Goal: Task Accomplishment & Management: Manage account settings

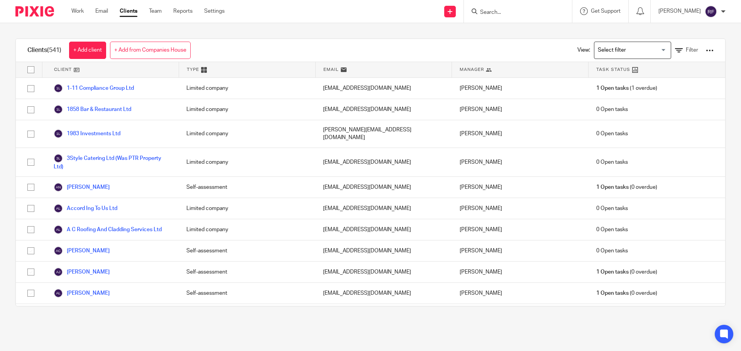
click at [81, 6] on div "Work Email Clients Team Reports Settings Work Email Clients Team Reports Settin…" at bounding box center [150, 11] width 172 height 23
click at [79, 10] on link "Work" at bounding box center [77, 11] width 12 height 8
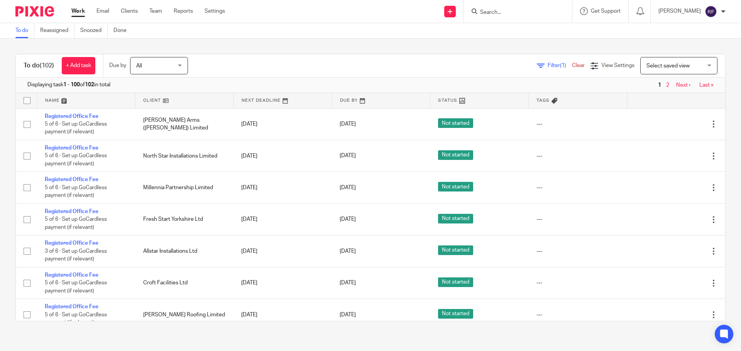
click at [513, 10] on input "Search" at bounding box center [513, 12] width 69 height 7
type input "just"
click at [528, 34] on link at bounding box center [543, 33] width 130 height 18
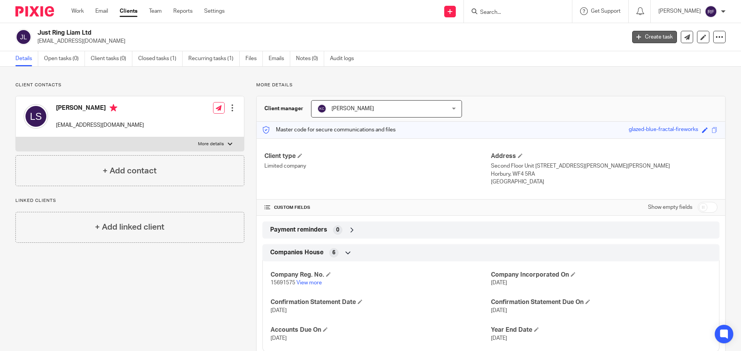
click at [641, 39] on link "Create task" at bounding box center [654, 37] width 45 height 12
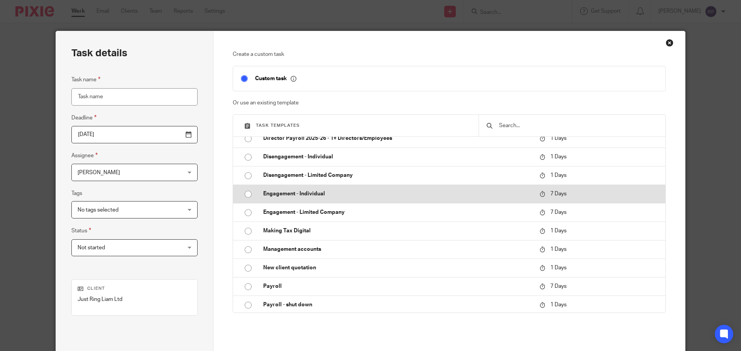
scroll to position [386, 0]
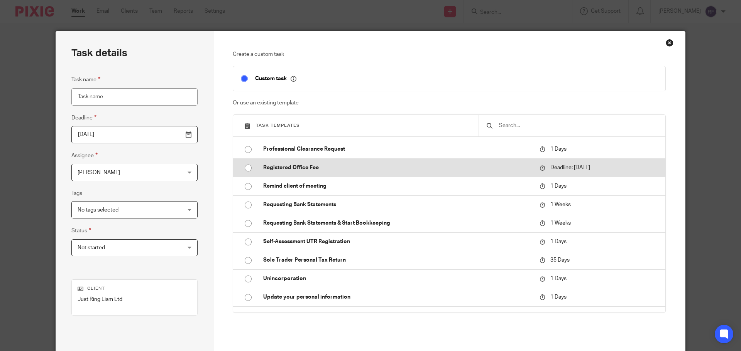
click at [306, 174] on td "Registered Office Fee" at bounding box center [395, 168] width 280 height 19
type input "2025-08-25"
type input "Registered Office Fee"
checkbox input "false"
radio input "true"
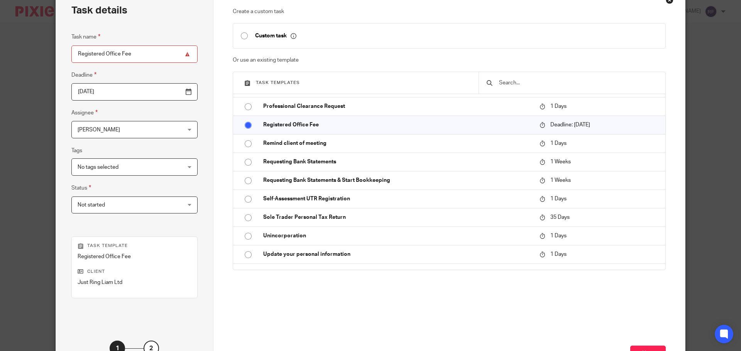
scroll to position [105, 0]
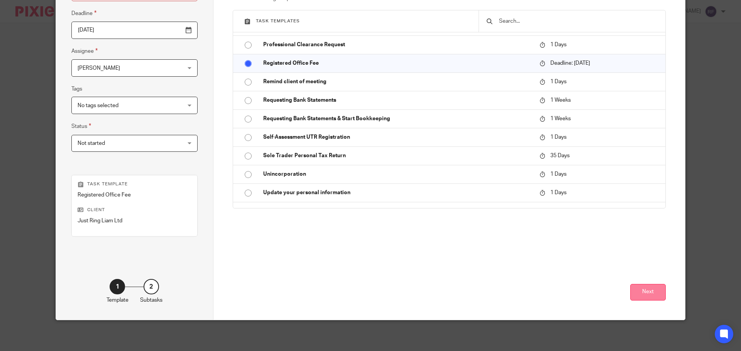
click at [643, 295] on button "Next" at bounding box center [647, 292] width 35 height 17
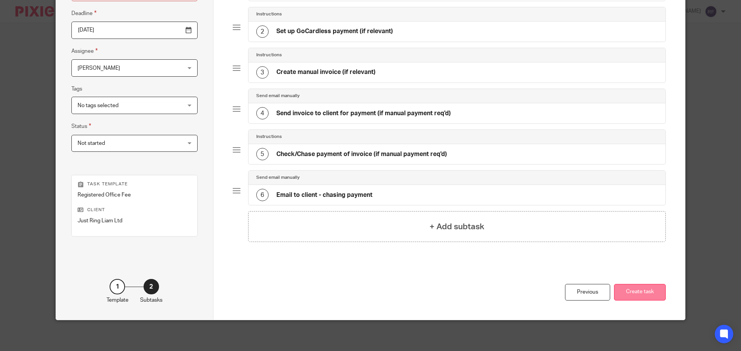
click at [635, 291] on button "Create task" at bounding box center [640, 292] width 52 height 17
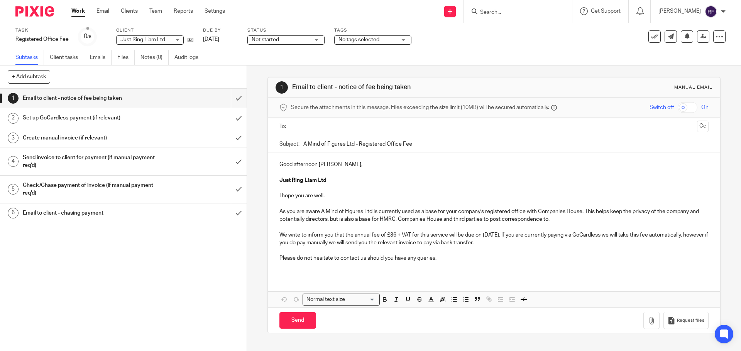
click at [525, 233] on p "We write to inform you that the annual fee of £36 + VAT for this service will b…" at bounding box center [493, 239] width 429 height 16
click at [550, 246] on p "We write to inform you that the annual fee of £36 + VAT for this service will b…" at bounding box center [493, 239] width 429 height 16
click at [647, 321] on icon "button" at bounding box center [651, 321] width 8 height 8
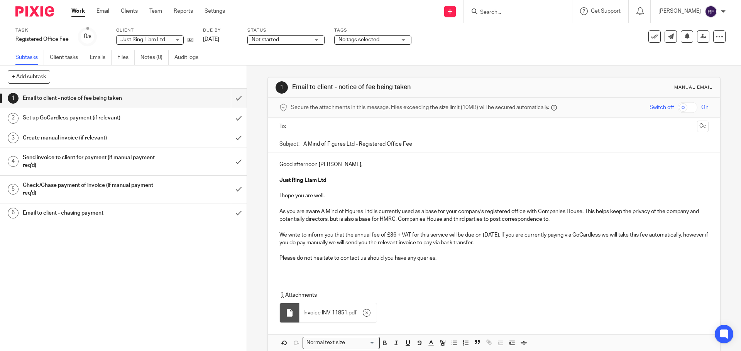
click at [303, 125] on input "text" at bounding box center [494, 126] width 400 height 9
click at [362, 168] on p "Good afternoon Liam," at bounding box center [493, 166] width 429 height 8
click at [596, 243] on p "We write to inform you that the annual fee of £36 + VAT for this service will b…" at bounding box center [493, 241] width 429 height 16
drag, startPoint x: 389, startPoint y: 245, endPoint x: 474, endPoint y: 316, distance: 111.2
click at [389, 245] on p "We write to inform you that the annual fee of £36 + VAT for this service will b…" at bounding box center [493, 241] width 429 height 16
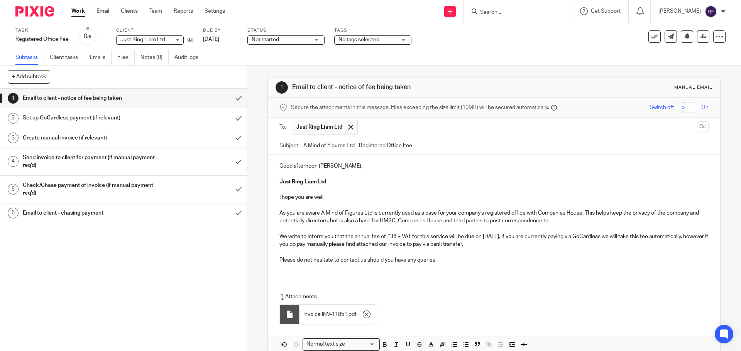
click at [458, 263] on p "Please do not hesitate to contact us should you have any queries." at bounding box center [493, 261] width 429 height 8
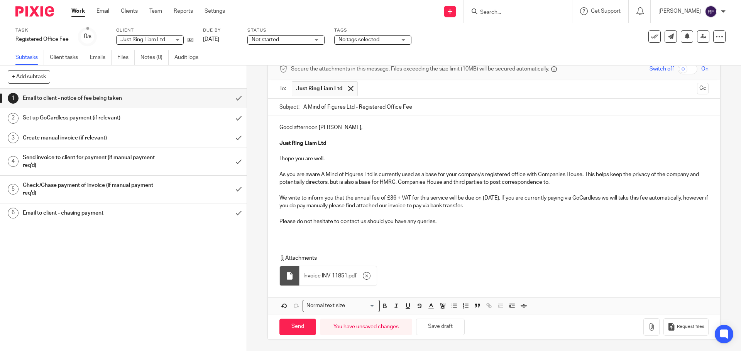
scroll to position [39, 0]
click at [294, 327] on input "Send" at bounding box center [297, 327] width 37 height 17
type input "Sent"
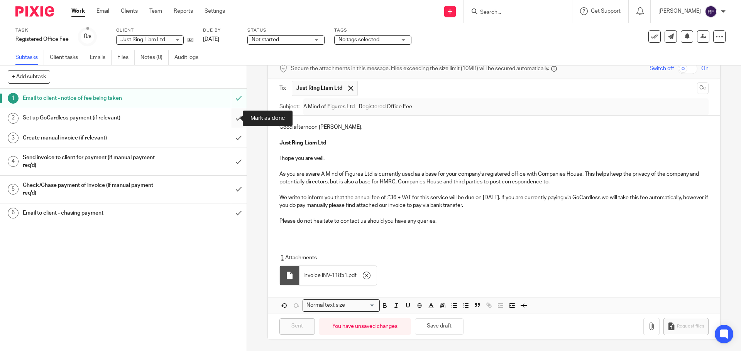
click at [229, 114] on input "submit" at bounding box center [123, 117] width 247 height 19
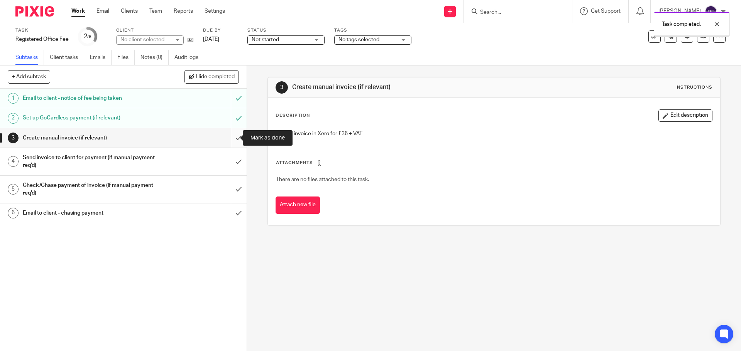
click at [230, 140] on input "submit" at bounding box center [123, 137] width 247 height 19
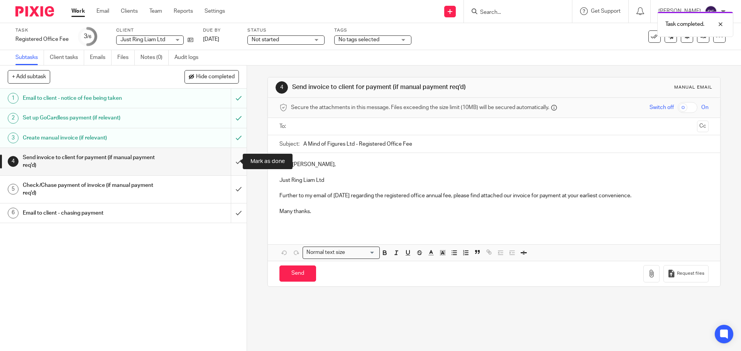
click at [231, 162] on input "submit" at bounding box center [123, 161] width 247 height 27
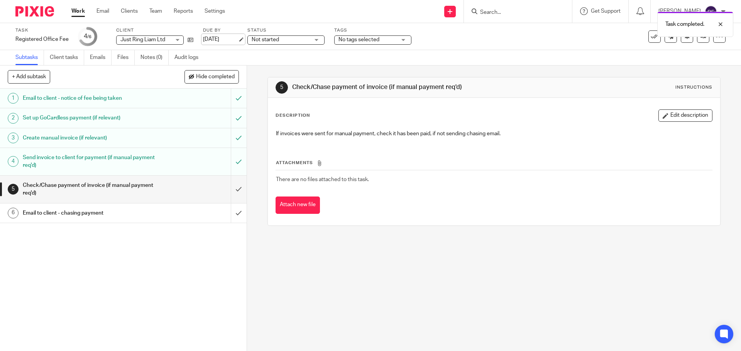
click at [234, 39] on link "[DATE]" at bounding box center [220, 39] width 35 height 8
click at [75, 8] on link "Work" at bounding box center [78, 11] width 14 height 8
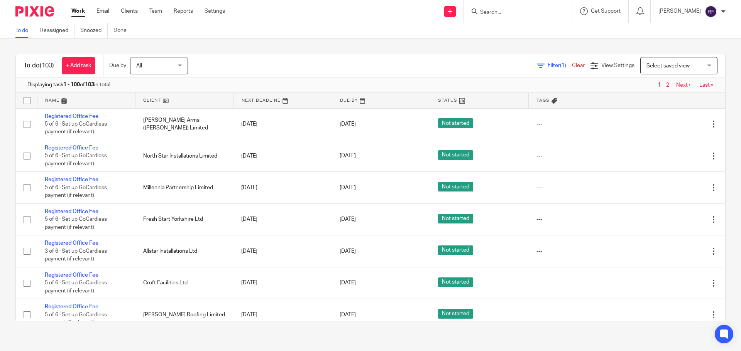
click at [518, 14] on input "Search" at bounding box center [513, 12] width 69 height 7
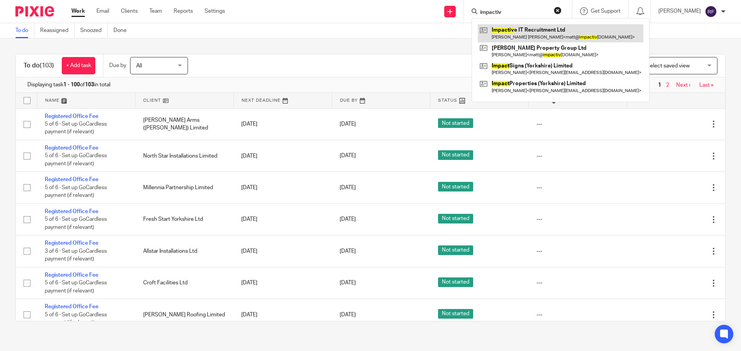
type input "impactiv"
click at [534, 32] on link at bounding box center [561, 33] width 166 height 18
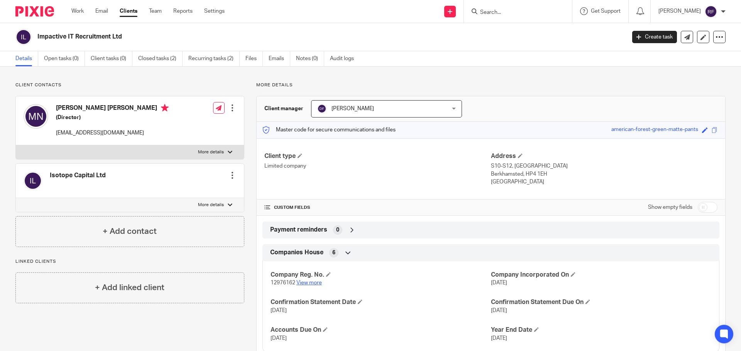
click at [313, 284] on link "View more" at bounding box center [308, 282] width 25 height 5
click at [230, 177] on div at bounding box center [232, 176] width 8 height 8
click at [189, 245] on span "Delete contact" at bounding box center [188, 245] width 36 height 5
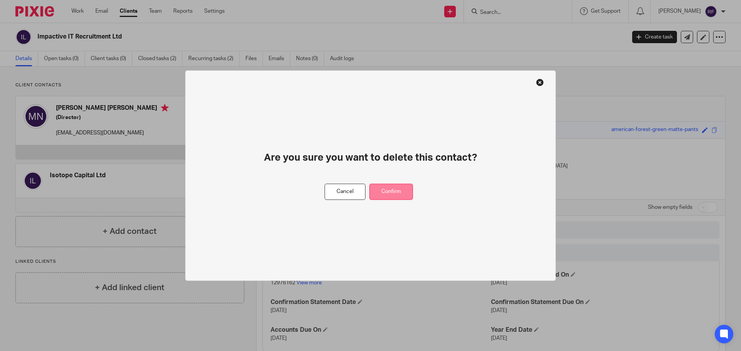
click at [398, 191] on button "Confirm" at bounding box center [391, 192] width 44 height 17
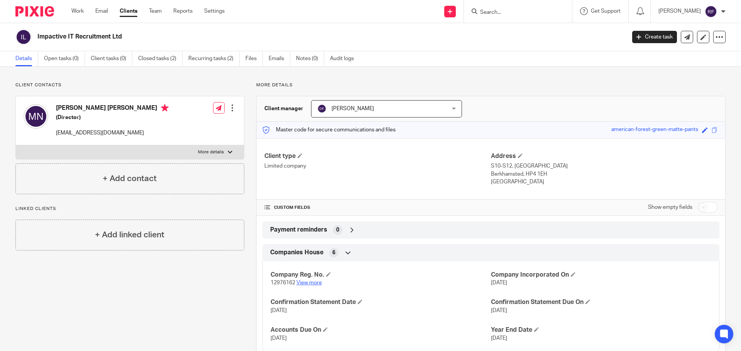
click at [315, 282] on link "View more" at bounding box center [308, 282] width 25 height 5
click at [130, 182] on h4 "+ Add contact" at bounding box center [130, 179] width 54 height 12
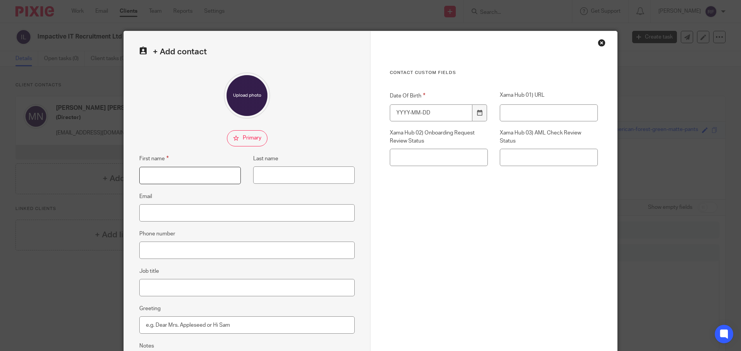
drag, startPoint x: 172, startPoint y: 181, endPoint x: 176, endPoint y: 182, distance: 4.4
click at [172, 181] on input "First name" at bounding box center [189, 175] width 101 height 17
type input "Kate"
type input "Howard"
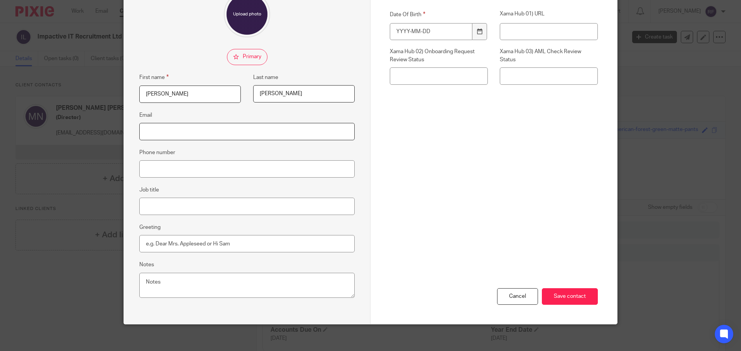
scroll to position [86, 0]
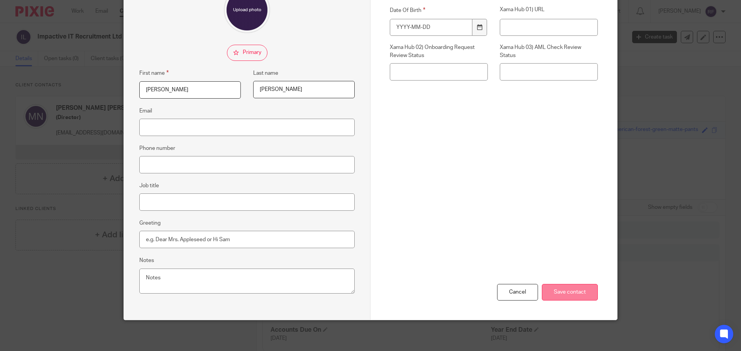
click at [574, 293] on input "Save contact" at bounding box center [570, 292] width 56 height 17
type input "1900-01-01"
click at [581, 298] on input "Save contact" at bounding box center [570, 292] width 56 height 17
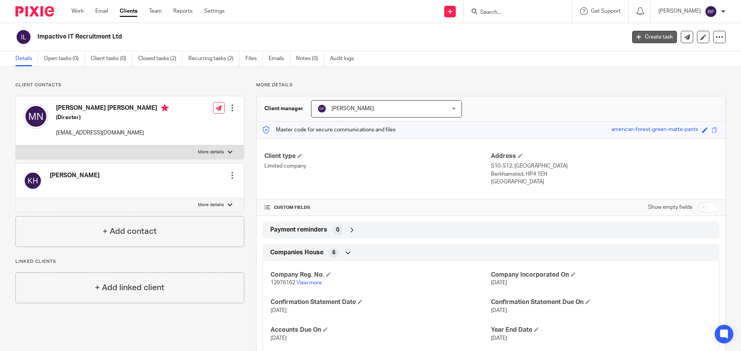
click at [652, 40] on link "Create task" at bounding box center [654, 37] width 45 height 12
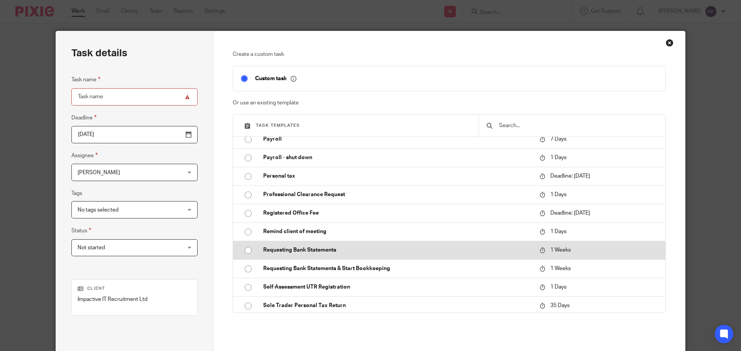
scroll to position [347, 0]
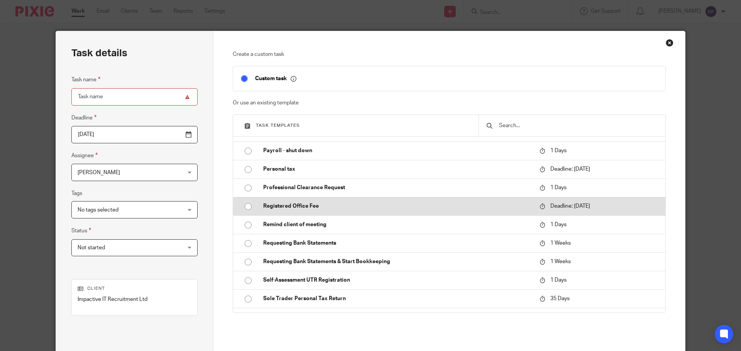
click at [277, 209] on p "Registered Office Fee" at bounding box center [397, 207] width 269 height 8
type input "[DATE]"
type input "Registered Office Fee"
checkbox input "false"
radio input "true"
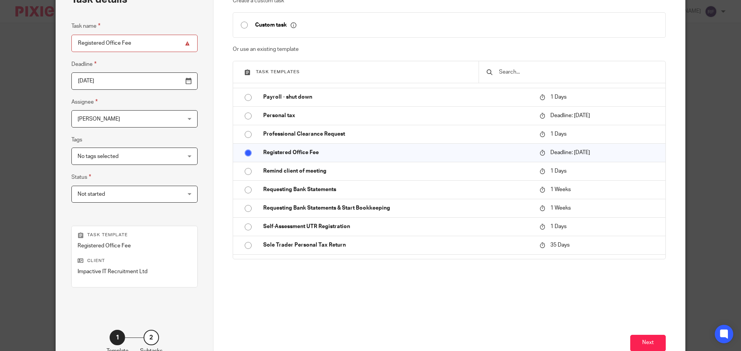
scroll to position [105, 0]
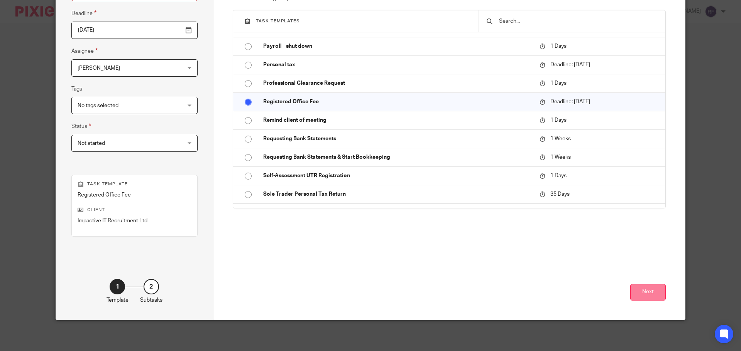
click at [651, 294] on button "Next" at bounding box center [647, 292] width 35 height 17
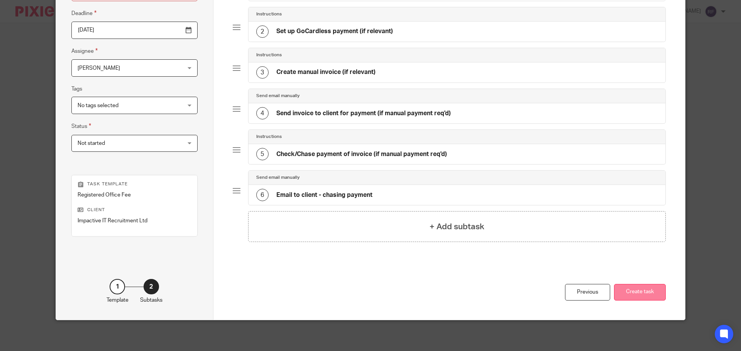
click at [650, 294] on button "Create task" at bounding box center [640, 292] width 52 height 17
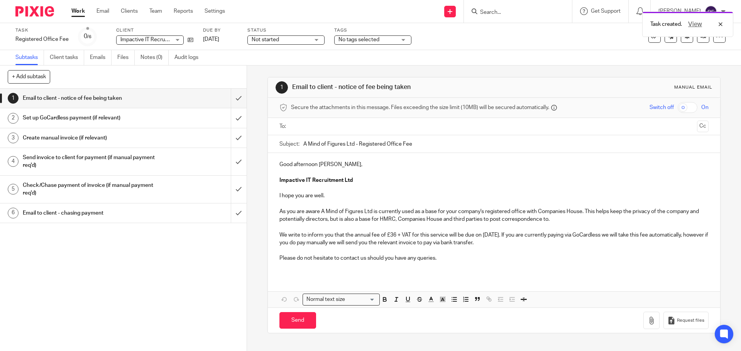
click at [311, 125] on input "text" at bounding box center [494, 126] width 400 height 9
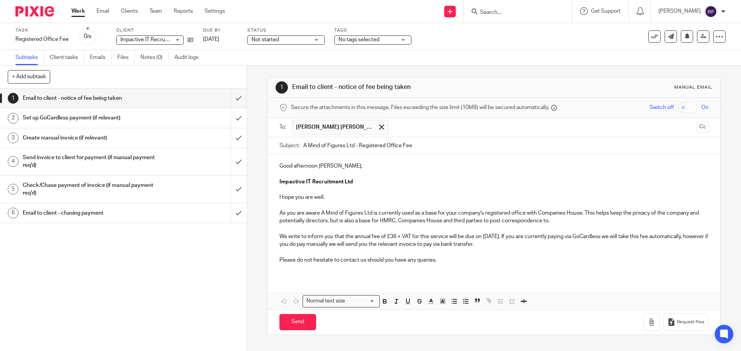
click at [340, 167] on p "Good afternoon Matthew," at bounding box center [493, 166] width 429 height 8
drag, startPoint x: 525, startPoint y: 237, endPoint x: 567, endPoint y: 281, distance: 61.1
click at [525, 237] on p "We write to inform you that the annual fee of £36 + VAT for this service will b…" at bounding box center [493, 241] width 429 height 16
drag, startPoint x: 389, startPoint y: 245, endPoint x: 397, endPoint y: 249, distance: 8.8
click at [390, 245] on p "We write to inform you that the annual fee of £36 + VAT for this service will b…" at bounding box center [493, 241] width 429 height 16
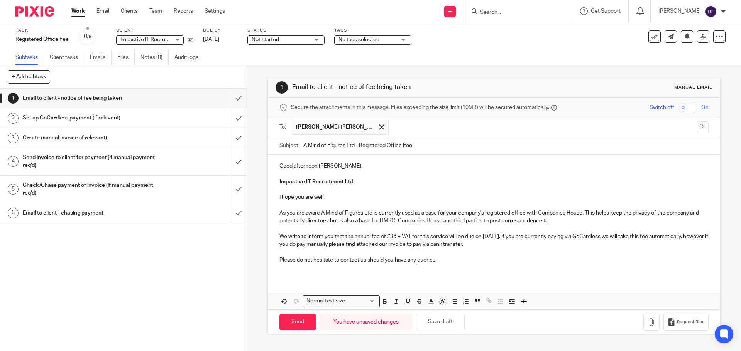
click at [532, 246] on p "We write to inform you that the annual fee of £36 + VAT for this service will b…" at bounding box center [493, 241] width 429 height 16
click at [647, 323] on icon "button" at bounding box center [651, 323] width 8 height 8
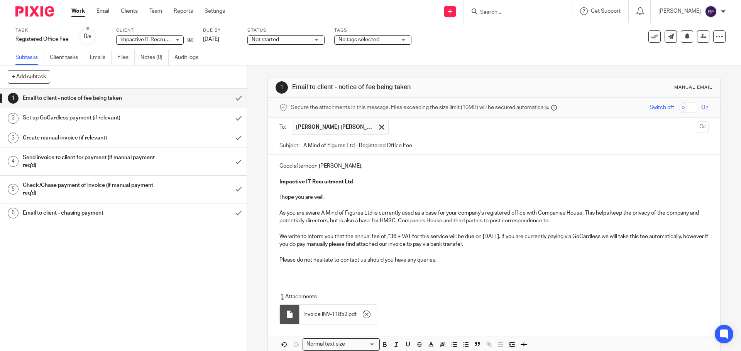
scroll to position [39, 0]
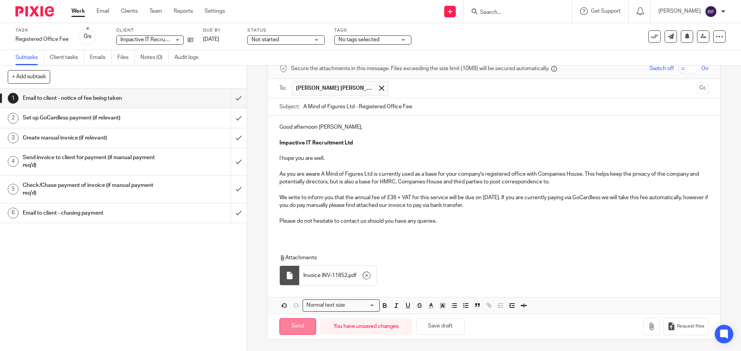
click at [289, 331] on input "Send" at bounding box center [297, 327] width 37 height 17
type input "Sent"
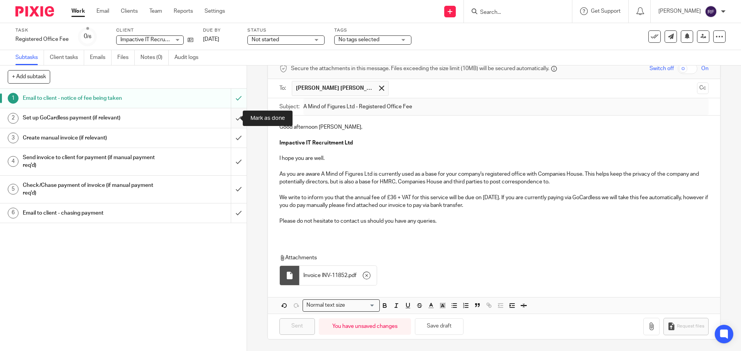
click at [230, 115] on input "submit" at bounding box center [123, 117] width 247 height 19
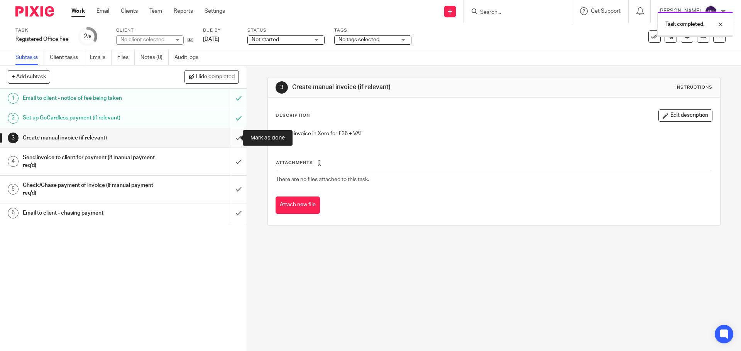
click at [231, 140] on input "submit" at bounding box center [123, 137] width 247 height 19
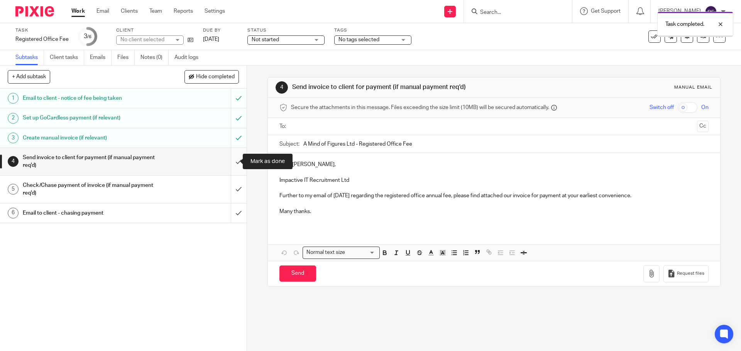
click at [232, 162] on input "submit" at bounding box center [123, 161] width 247 height 27
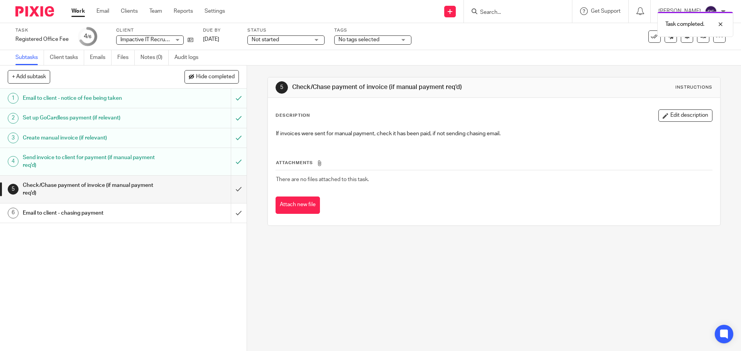
click at [238, 39] on div "Task Registered Office Fee Save Registered Office Fee 4 /6 Client Impactive IT …" at bounding box center [310, 36] width 591 height 19
click at [233, 40] on link "[DATE]" at bounding box center [220, 39] width 35 height 8
click at [79, 8] on link "Work" at bounding box center [78, 11] width 14 height 8
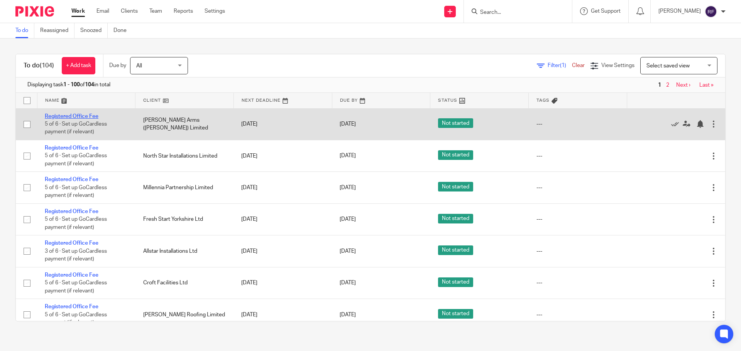
click at [81, 115] on link "Registered Office Fee" at bounding box center [72, 116] width 54 height 5
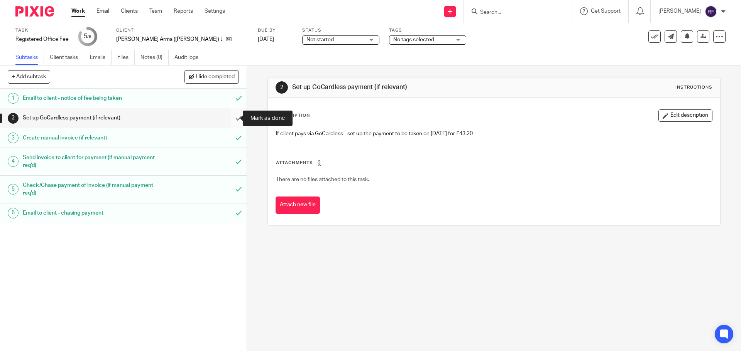
click at [230, 120] on input "submit" at bounding box center [123, 117] width 247 height 19
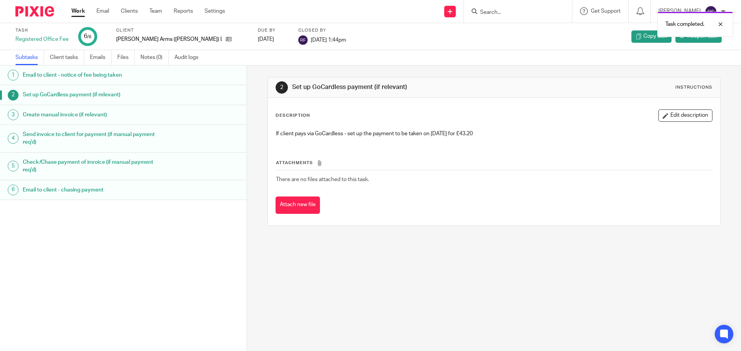
click at [77, 8] on link "Work" at bounding box center [78, 11] width 14 height 8
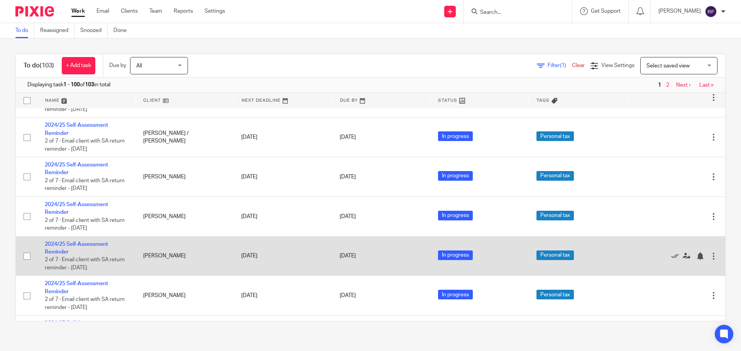
scroll to position [2083, 0]
